Goal: Find specific page/section: Locate item on page

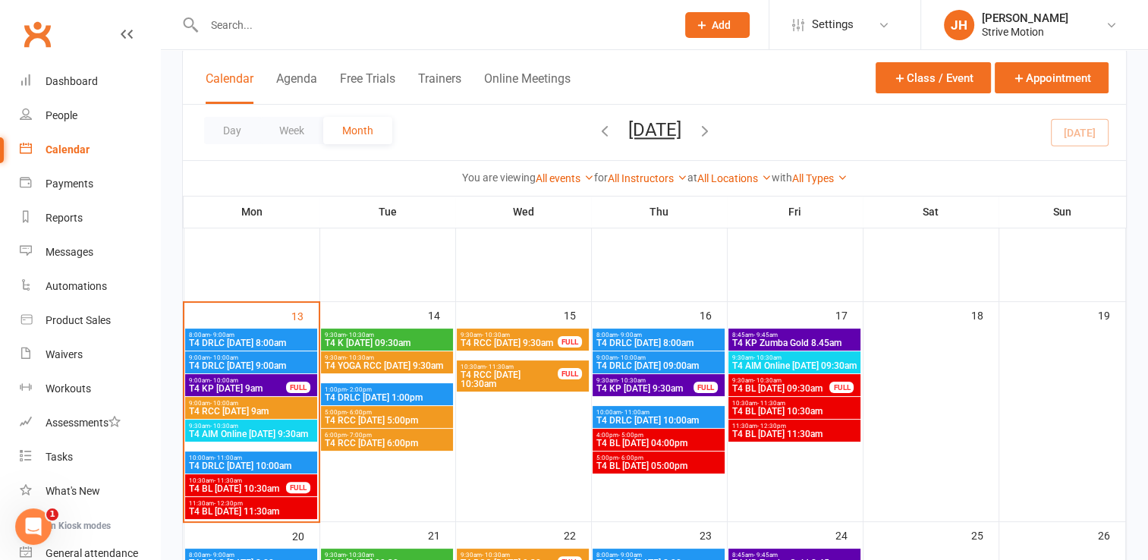
click at [275, 430] on span "T4 AIM Online [DATE] 9:30am" at bounding box center [251, 434] width 126 height 9
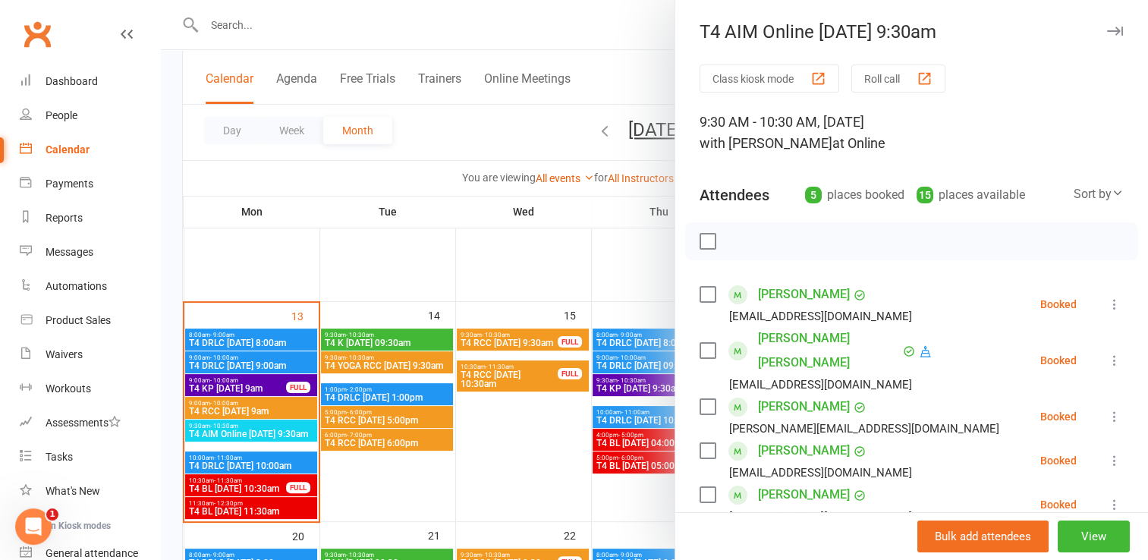
scroll to position [261, 0]
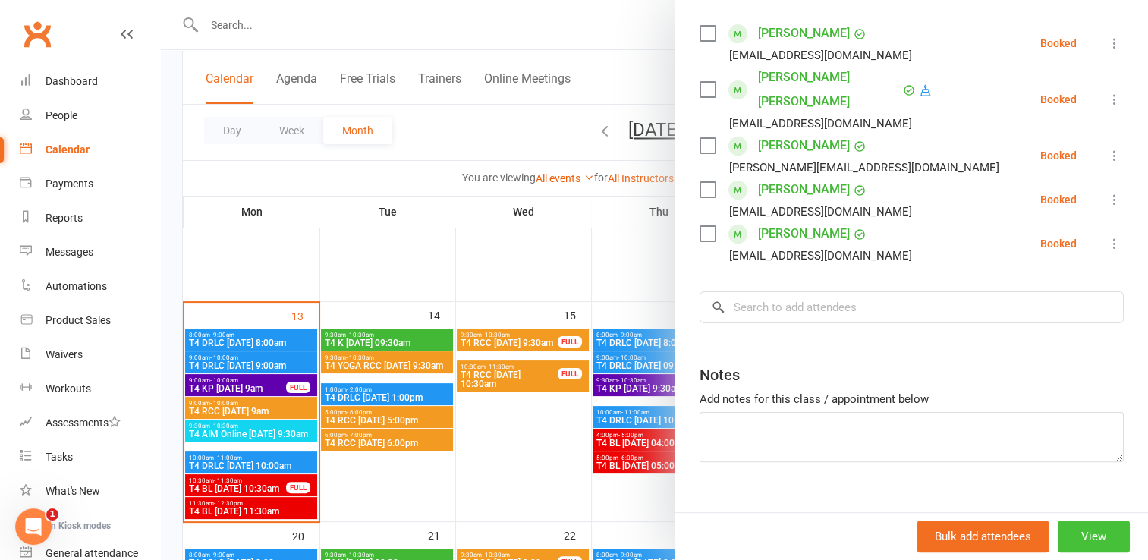
click at [1066, 530] on button "View" at bounding box center [1094, 537] width 72 height 32
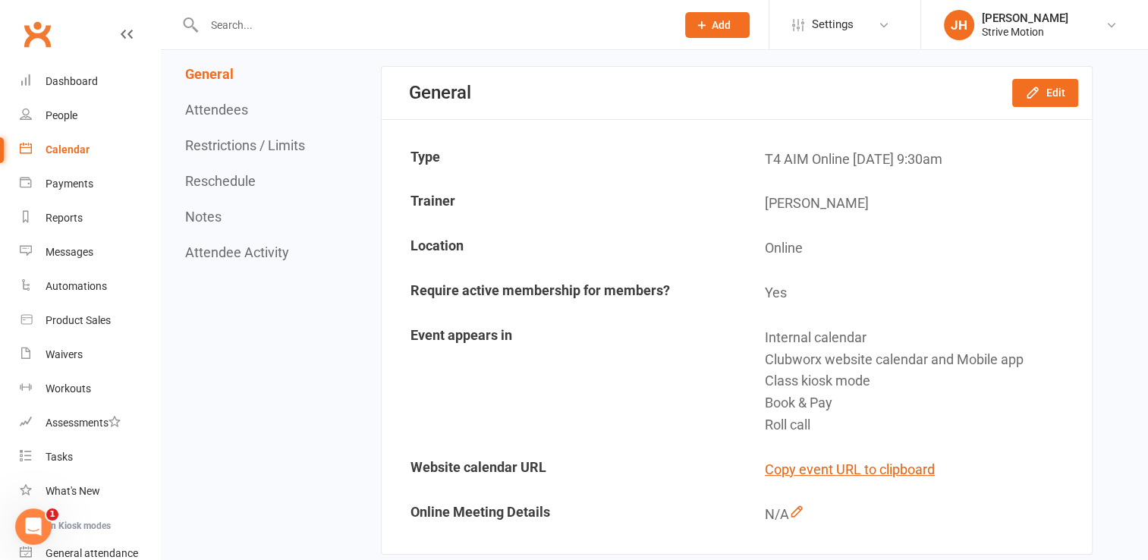
scroll to position [131, 0]
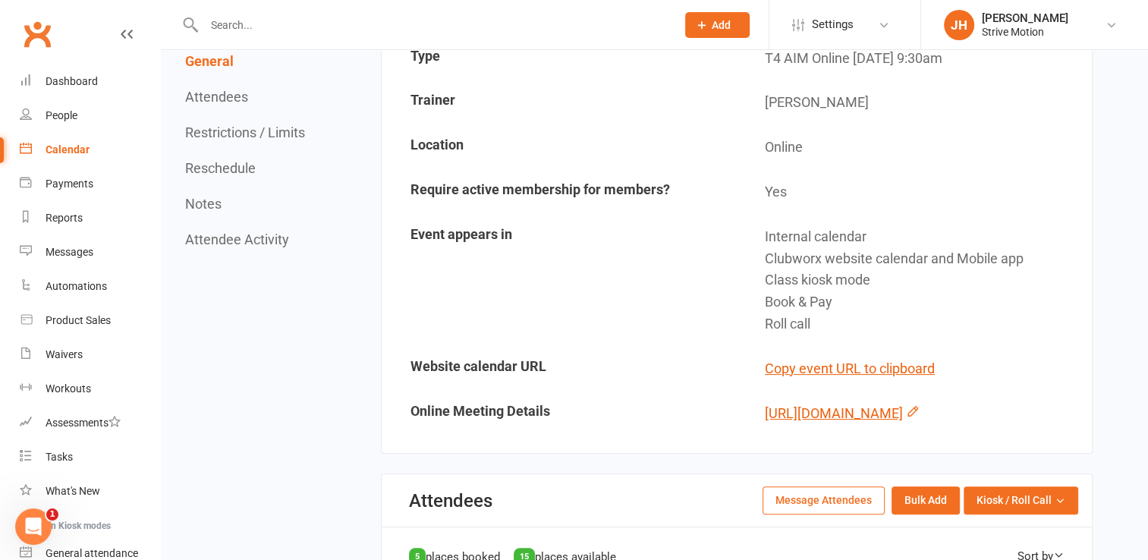
scroll to position [235, 0]
click at [796, 421] on link "[URL][DOMAIN_NAME]" at bounding box center [834, 413] width 138 height 16
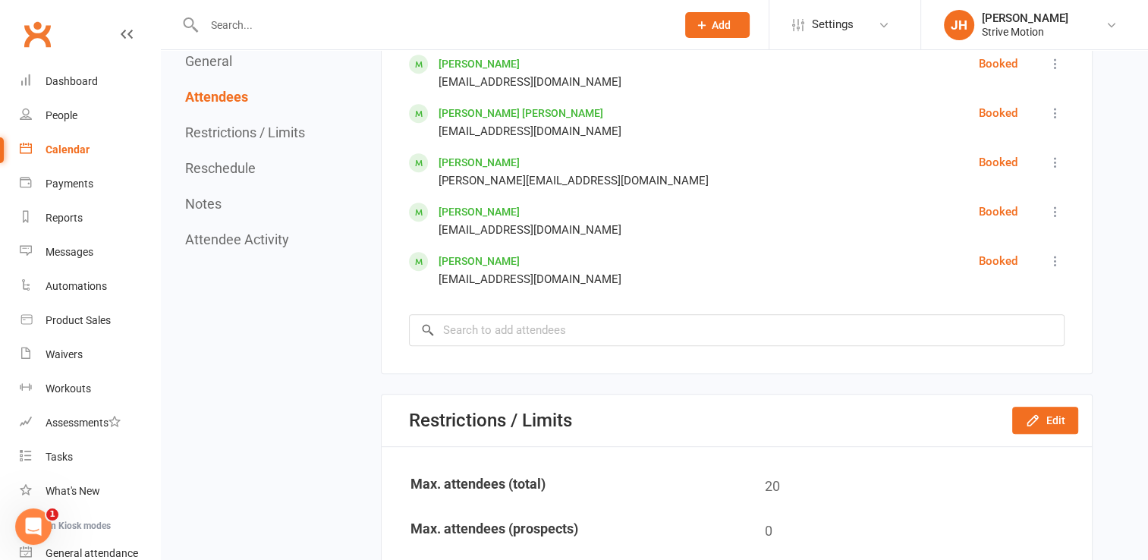
scroll to position [776, 0]
